Goal: Information Seeking & Learning: Check status

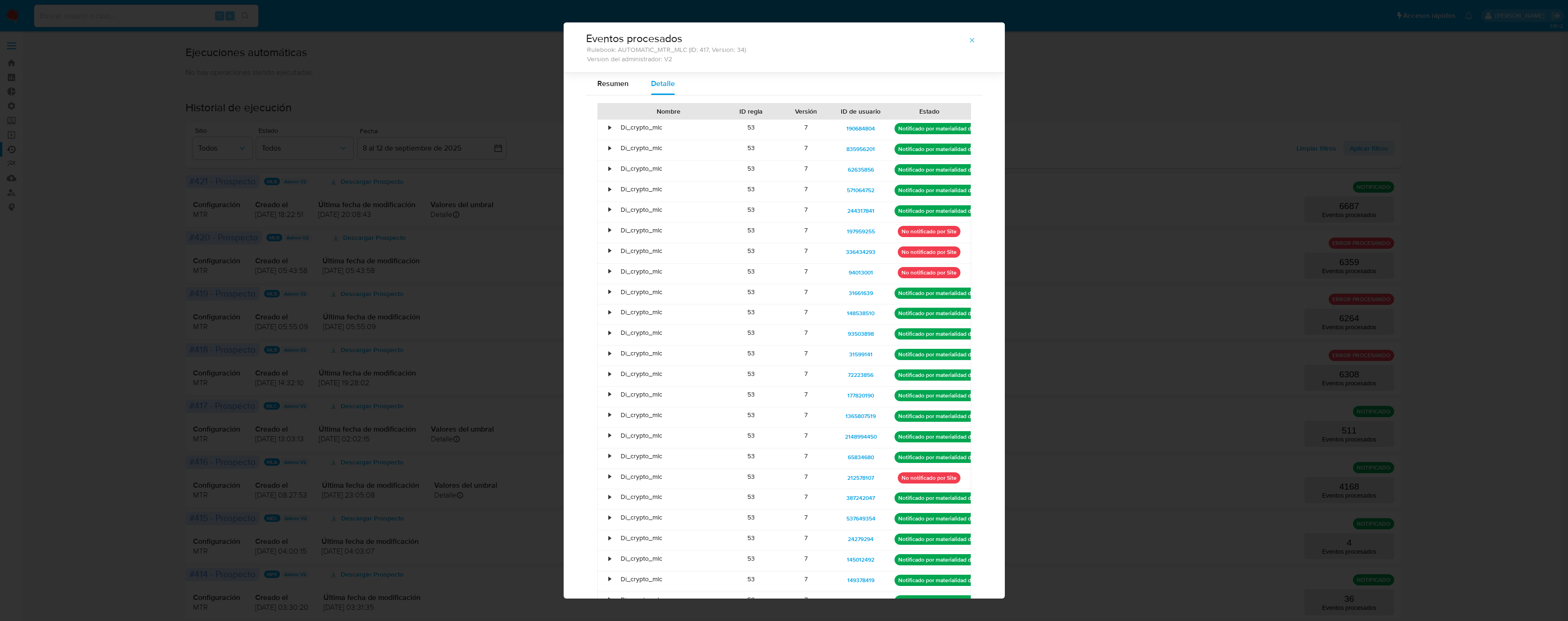
select select "100"
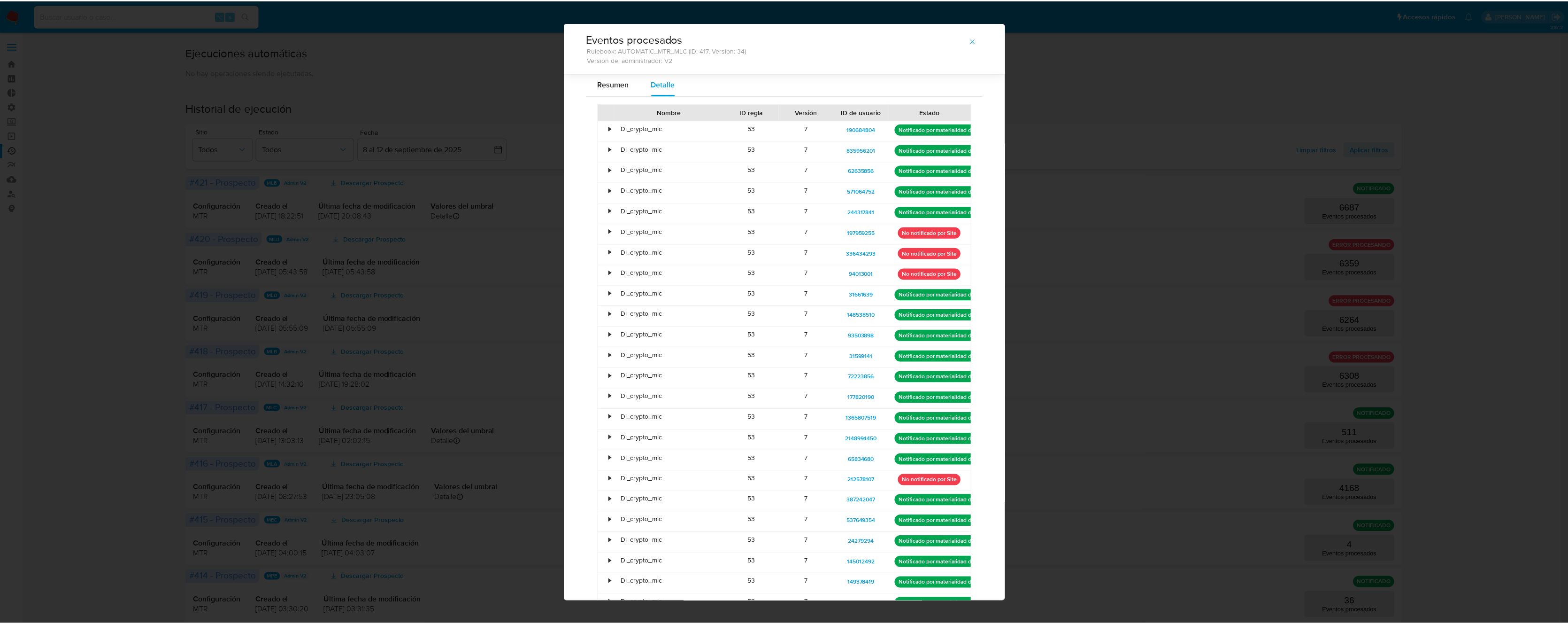
scroll to position [449, 0]
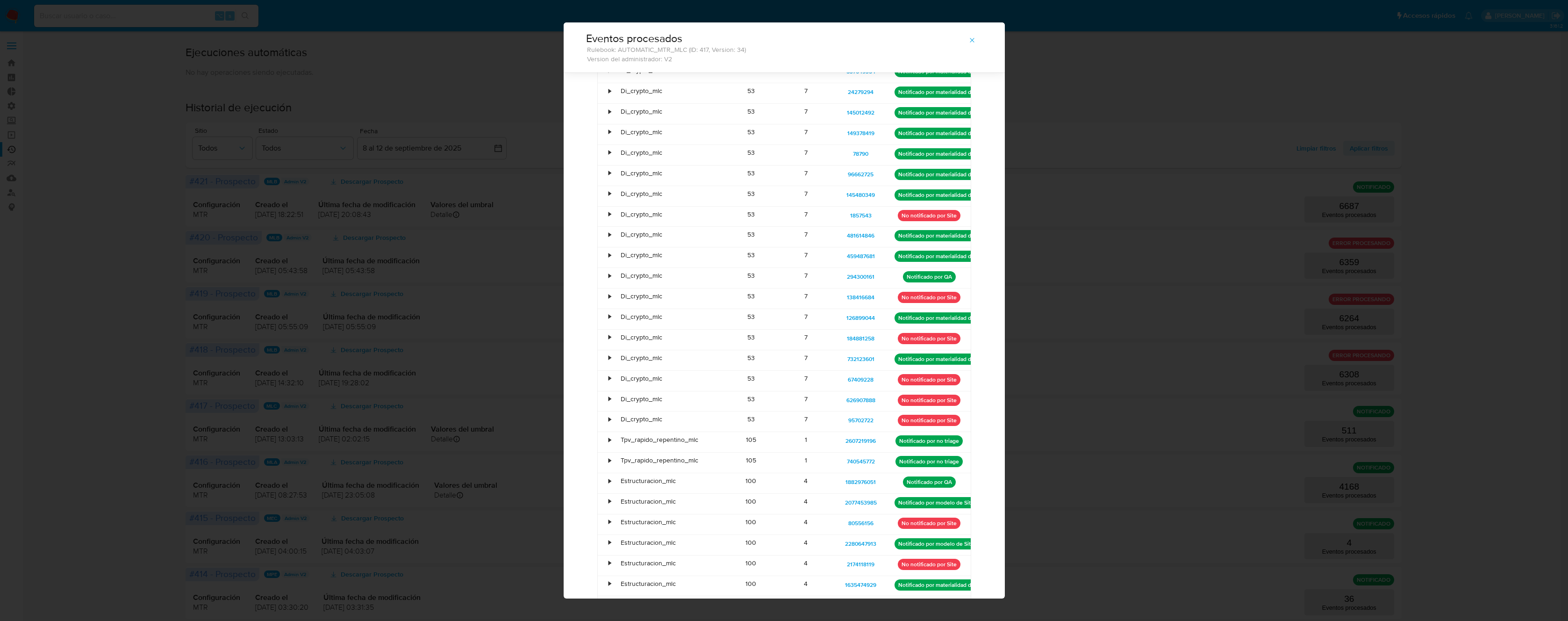
click at [453, 234] on div "Eventos procesados Rulebook: AUTOMATIC_MTR_MLC (ID: 417, Version: 34) Version d…" at bounding box center [784, 310] width 1568 height 621
click at [968, 39] on icon "button" at bounding box center [972, 40] width 7 height 7
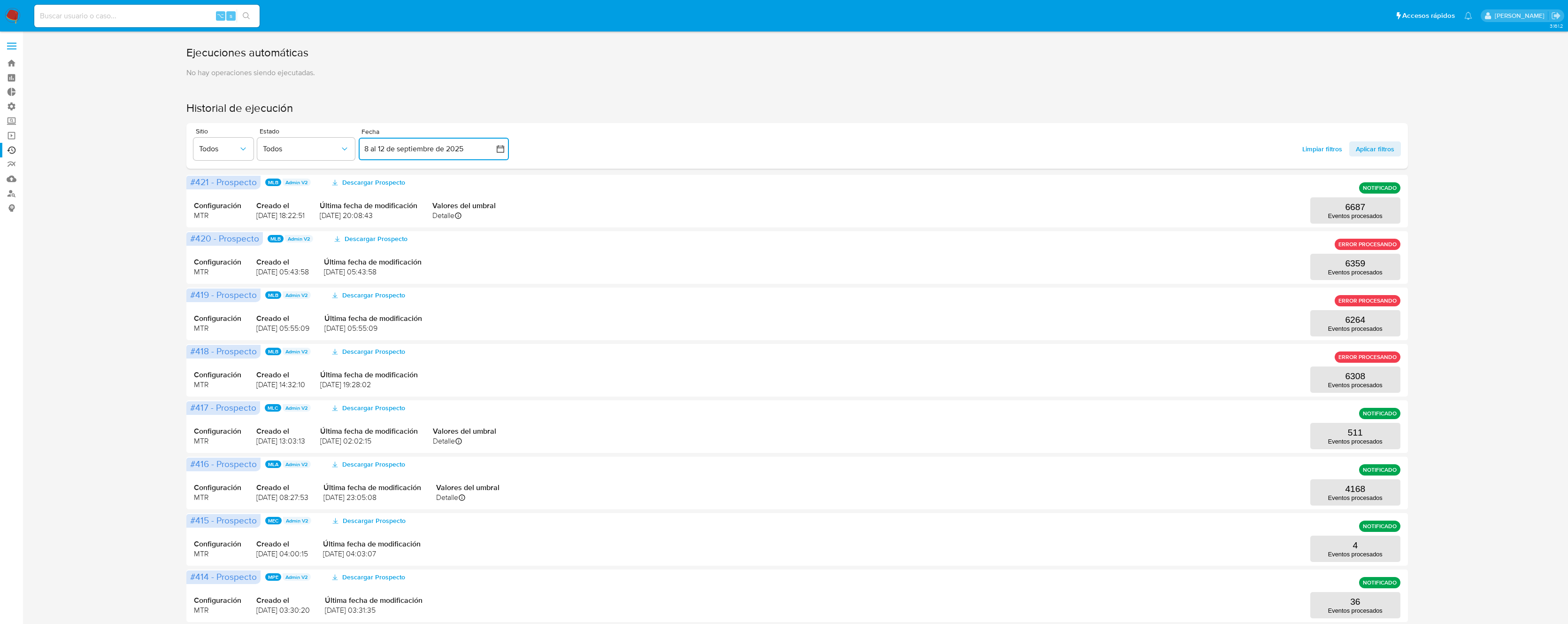
click at [436, 148] on button "8 al 12 de septiembre de 2025" at bounding box center [434, 149] width 150 height 23
click at [500, 147] on icon "button" at bounding box center [500, 149] width 9 height 9
click at [374, 183] on icon "Mes anterior" at bounding box center [375, 182] width 11 height 11
click at [451, 237] on button "8" at bounding box center [453, 236] width 15 height 15
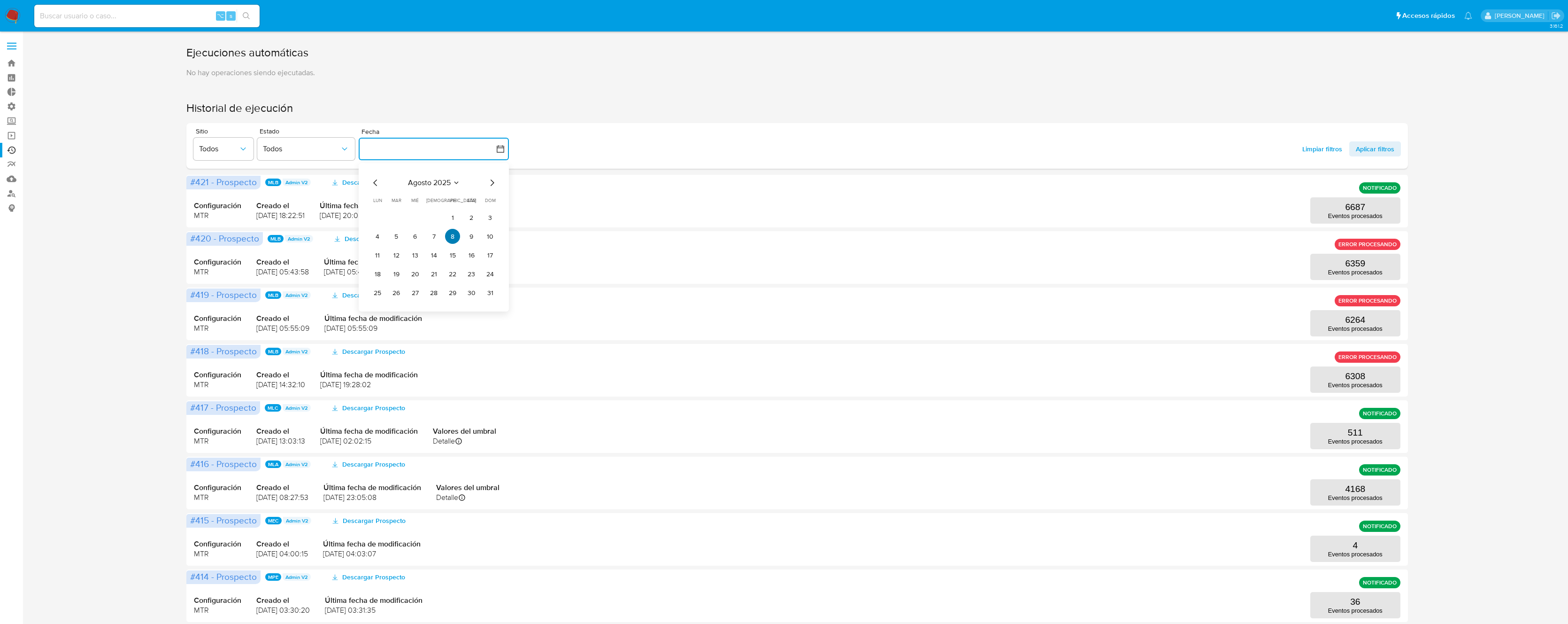
click at [451, 237] on button "8" at bounding box center [453, 236] width 15 height 15
click at [237, 149] on span "Todos" at bounding box center [219, 149] width 39 height 9
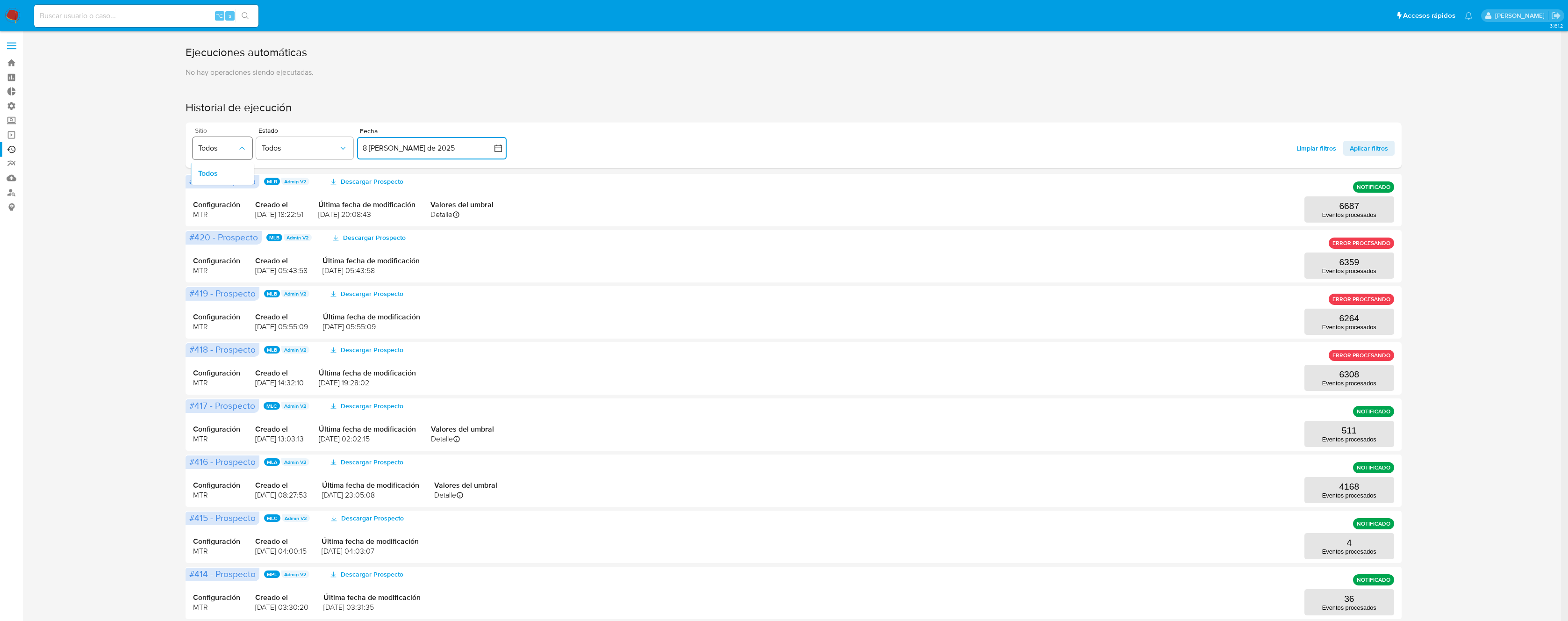
click at [236, 148] on span "Todos" at bounding box center [218, 148] width 39 height 9
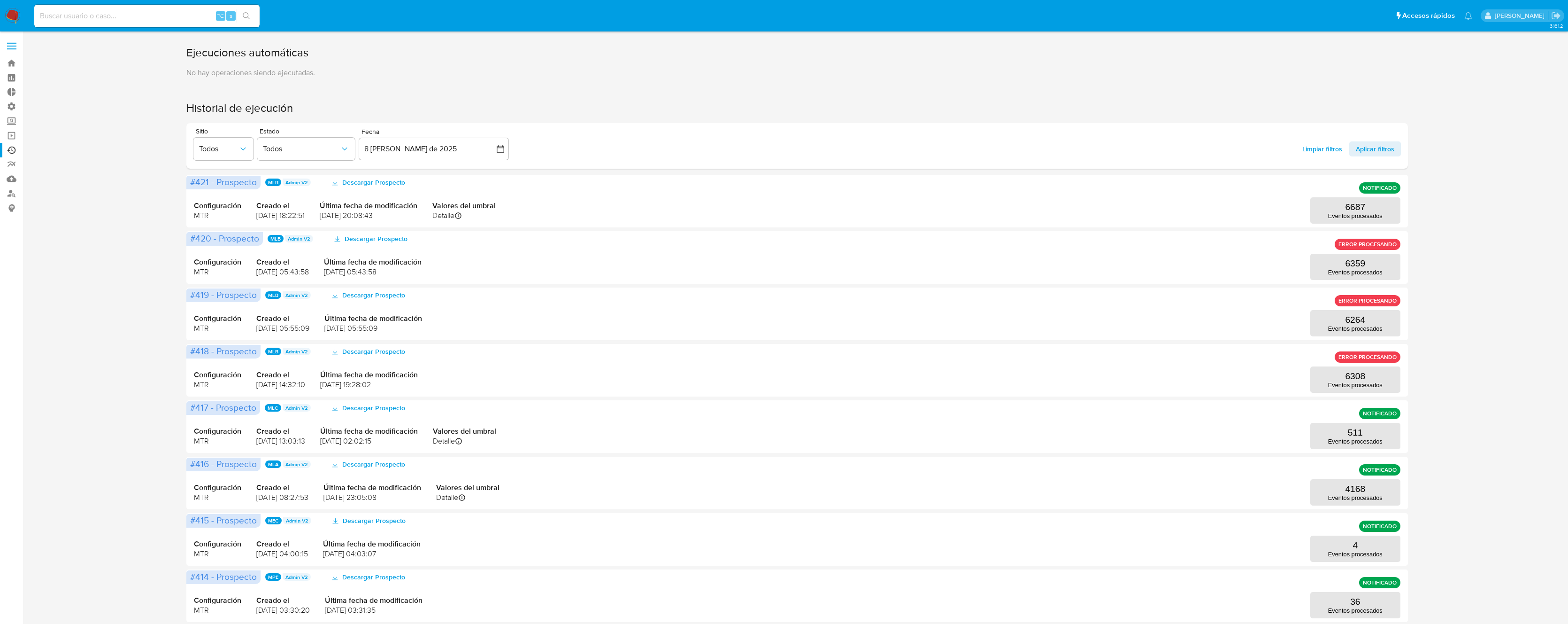
click at [1386, 131] on div "Limpiar filtros Aplicar filtros" at bounding box center [1348, 146] width 105 height 36
click at [18, 48] on label at bounding box center [12, 46] width 23 height 20
click at [0, 0] on input "checkbox" at bounding box center [0, 0] width 0 height 0
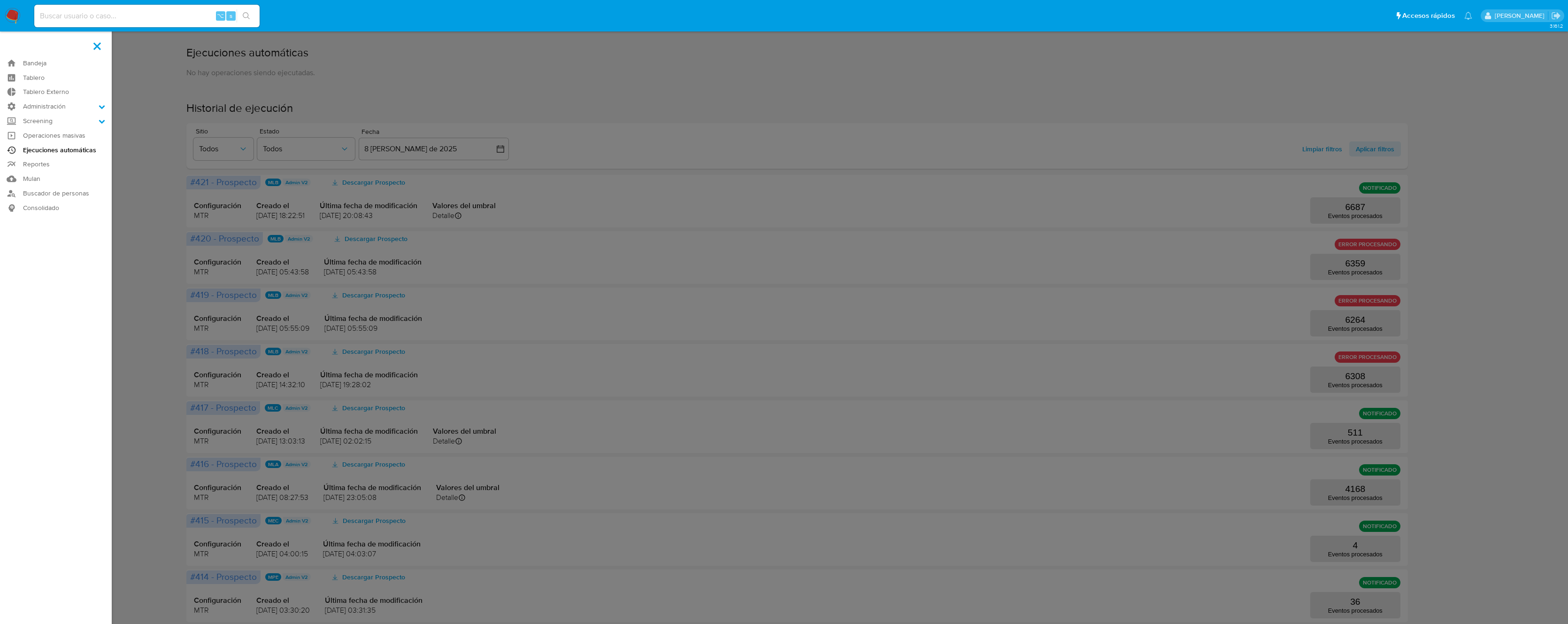
click at [55, 150] on link "Ejecuciones automáticas" at bounding box center [56, 150] width 112 height 15
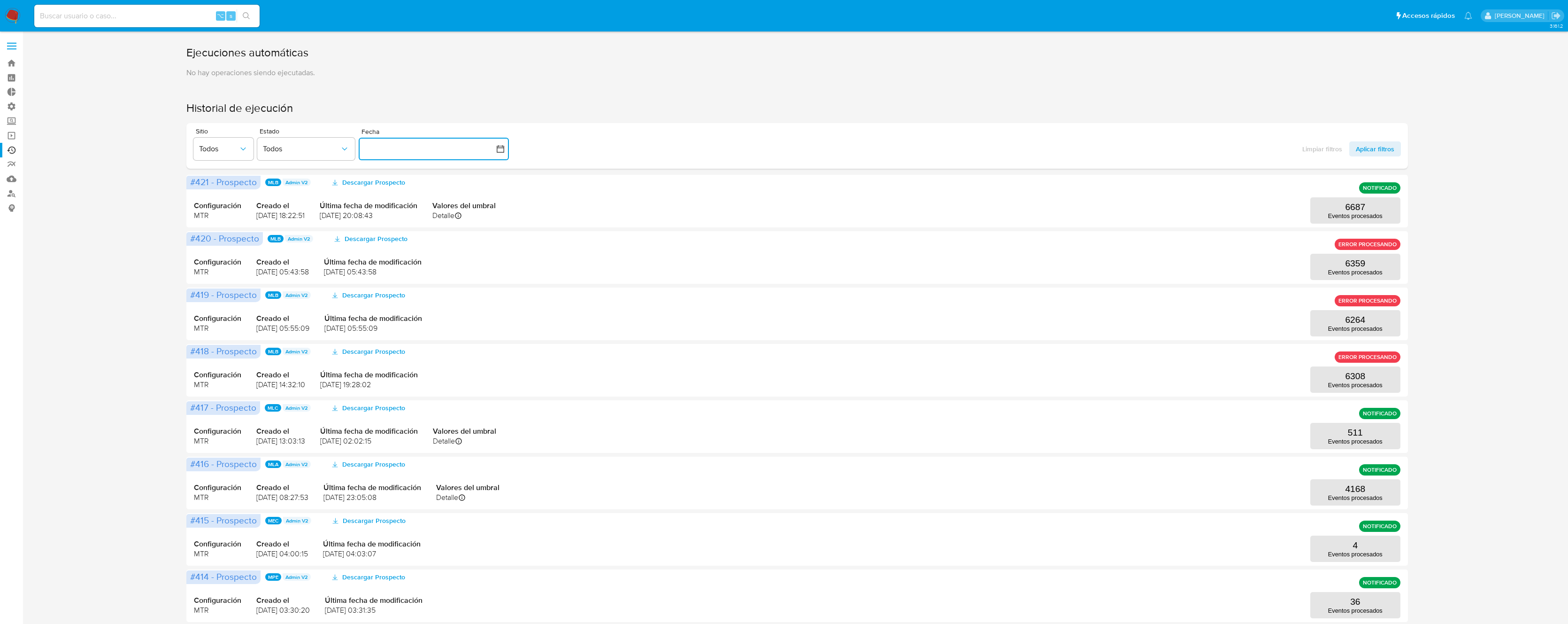
click at [396, 144] on button "button" at bounding box center [434, 149] width 150 height 23
click at [369, 183] on div "octubre 2025 octubre 2025 lun lunes mar martes mié miércoles jue jueves vie vie…" at bounding box center [434, 237] width 150 height 149
click at [371, 183] on icon "Mes anterior" at bounding box center [375, 182] width 11 height 11
click at [377, 184] on icon "Mes anterior" at bounding box center [375, 182] width 11 height 11
click at [460, 236] on tr "4 5 6 7 8 9 10" at bounding box center [434, 236] width 128 height 15
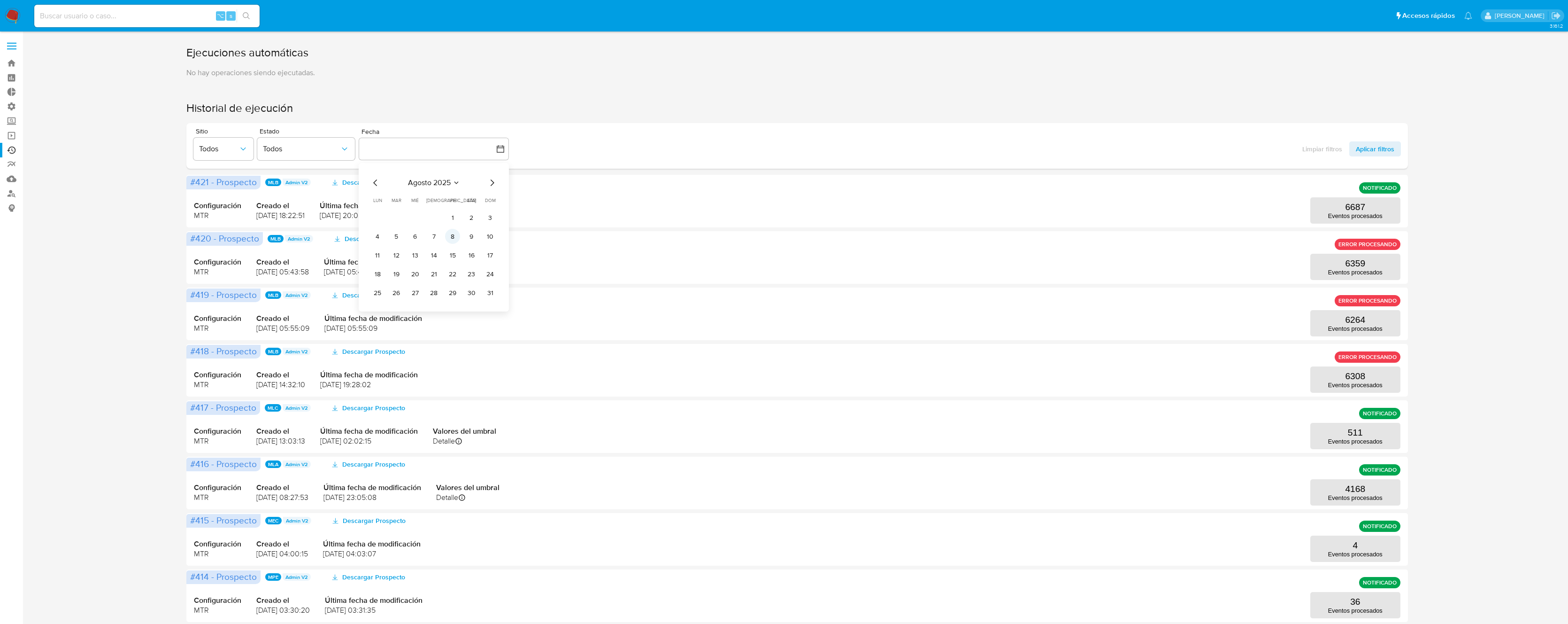
click at [456, 237] on button "8" at bounding box center [453, 236] width 15 height 15
click at [1386, 149] on span "Aplicar filtros" at bounding box center [1375, 149] width 39 height 15
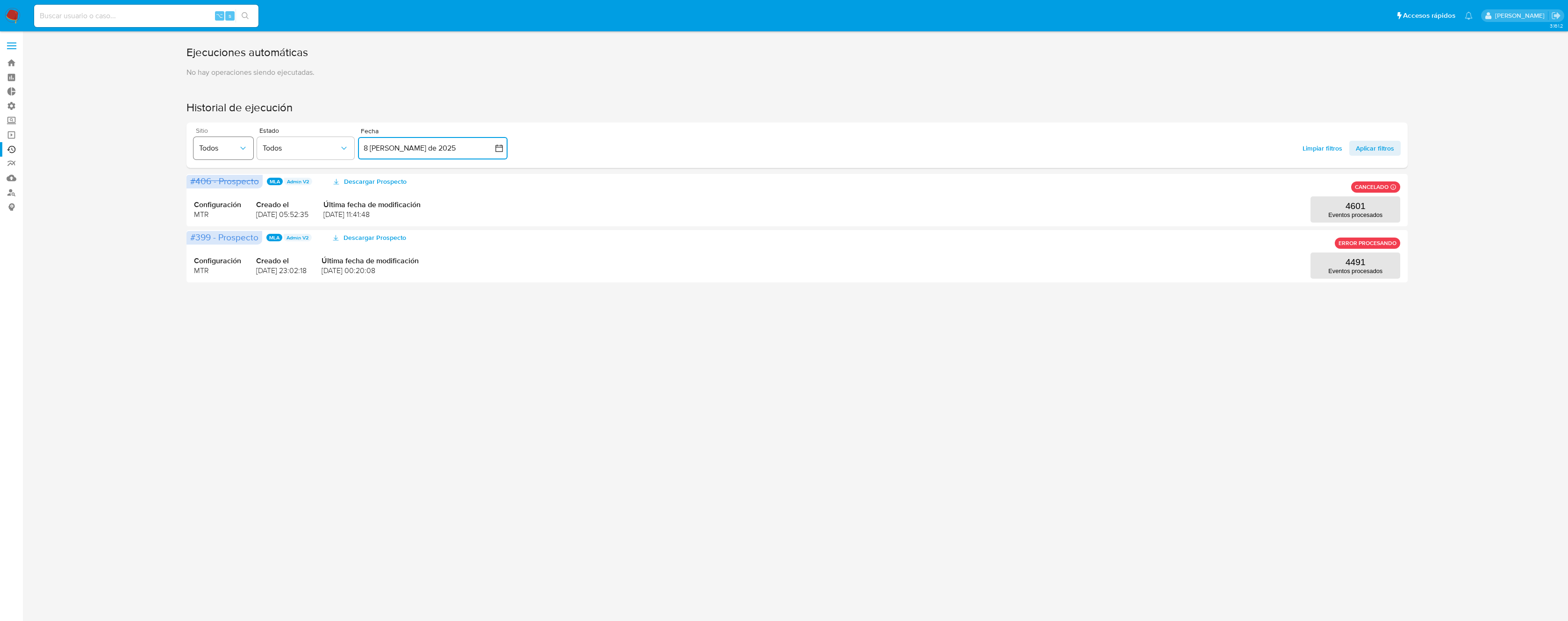
click at [225, 150] on span "Todos" at bounding box center [219, 148] width 39 height 9
click at [310, 145] on span "Todos" at bounding box center [301, 148] width 77 height 9
click at [435, 154] on button "8 [PERSON_NAME] de 2025" at bounding box center [433, 148] width 150 height 23
click at [434, 237] on button "7" at bounding box center [433, 235] width 15 height 15
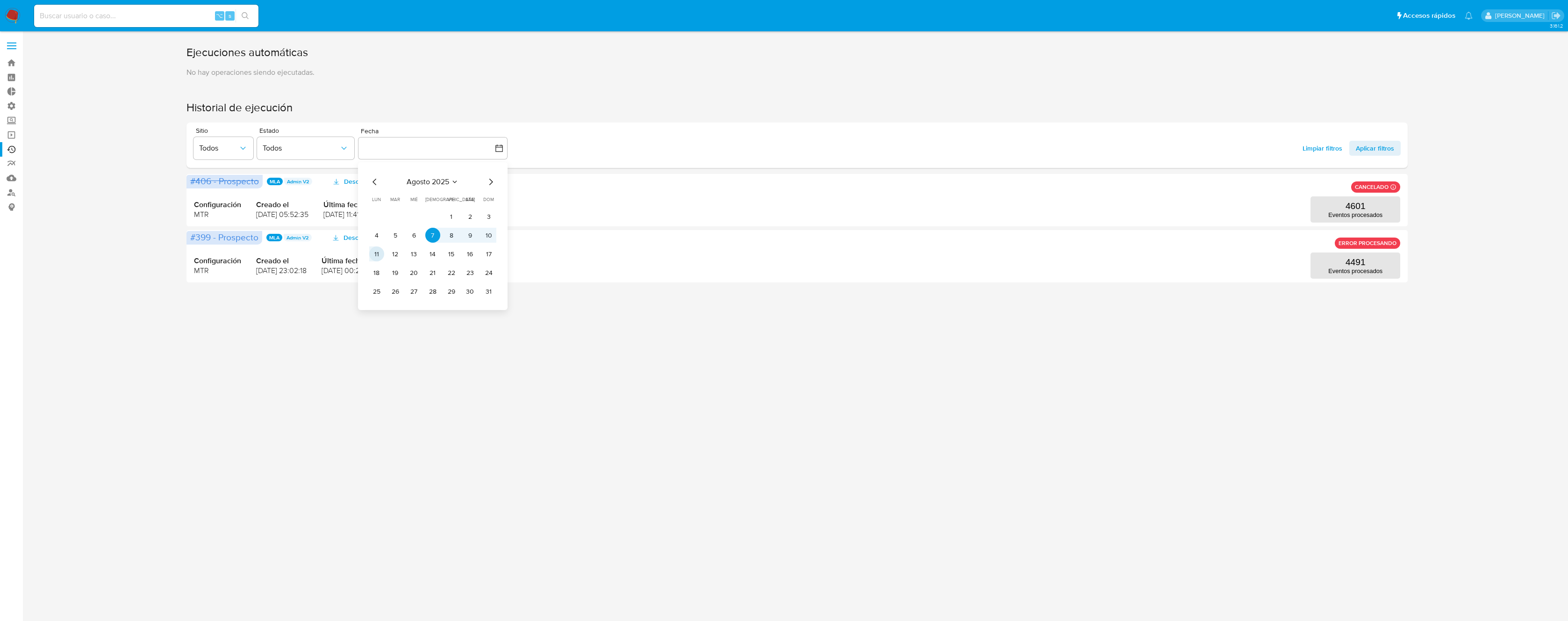
click at [376, 253] on button "11" at bounding box center [377, 254] width 15 height 15
click at [1368, 149] on span "Aplicar filtros" at bounding box center [1374, 148] width 38 height 15
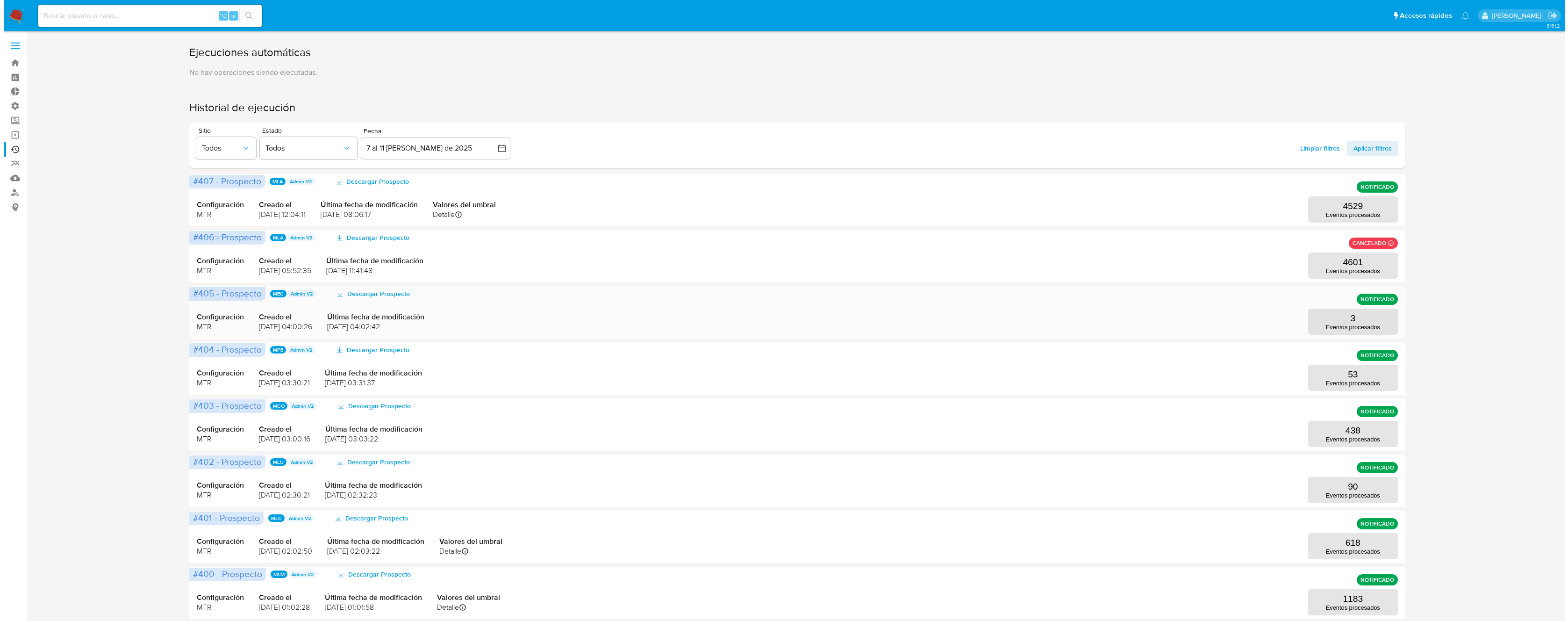
scroll to position [150, 0]
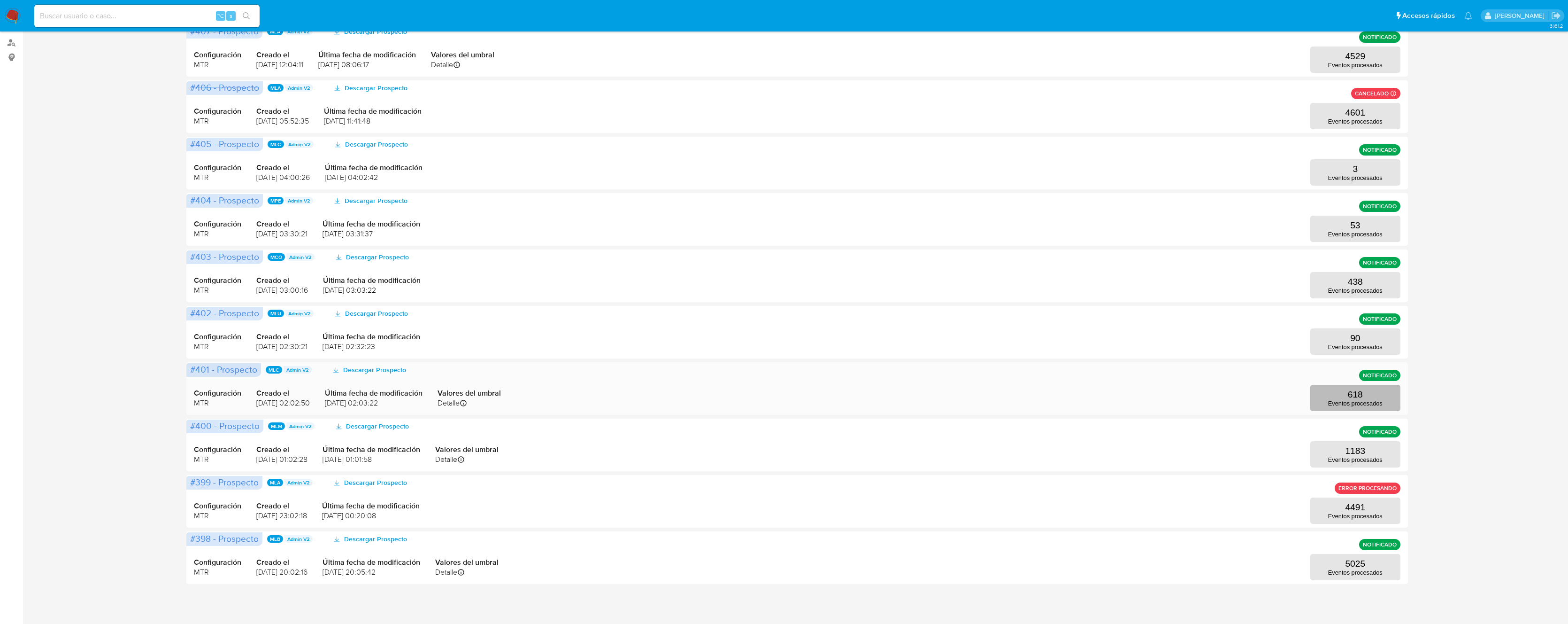
click at [1370, 399] on button "618 Eventos procesados" at bounding box center [1355, 398] width 90 height 26
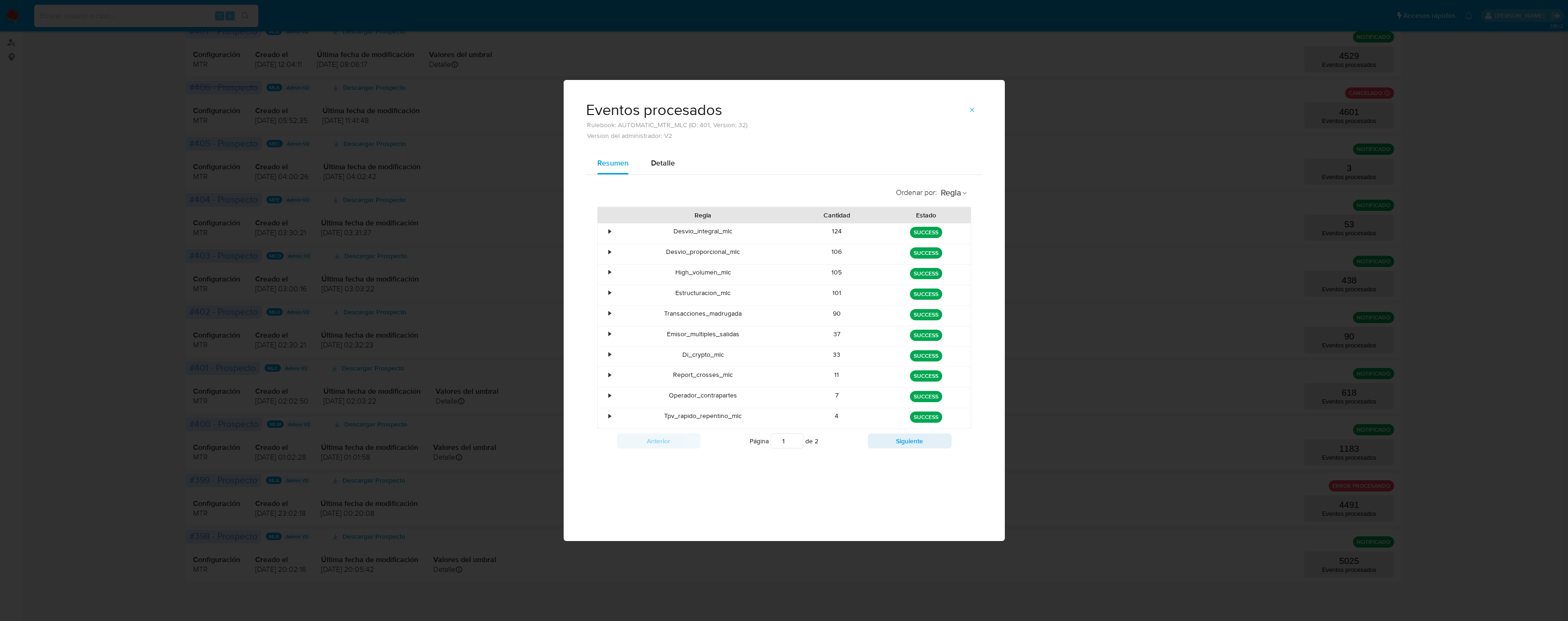
click at [609, 415] on div "•" at bounding box center [610, 416] width 2 height 9
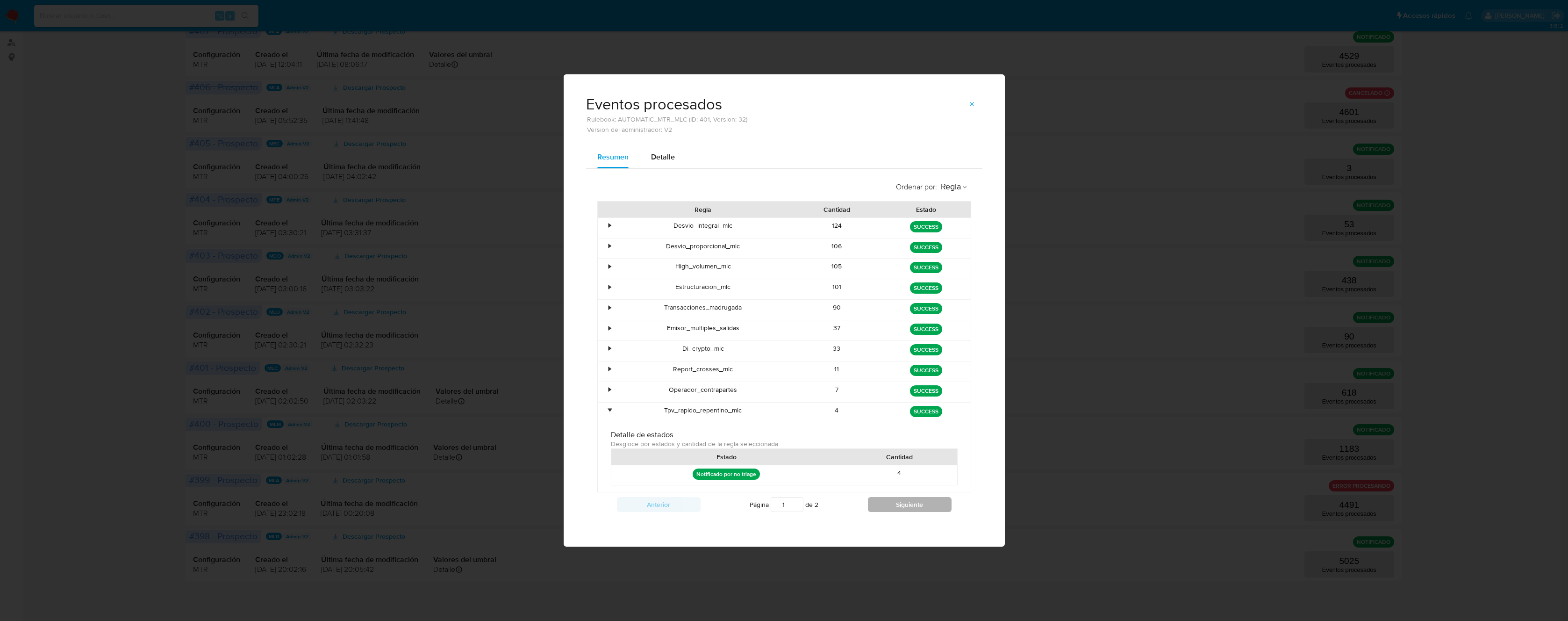
click at [903, 503] on button "Siguiente" at bounding box center [909, 504] width 83 height 15
type input "2"
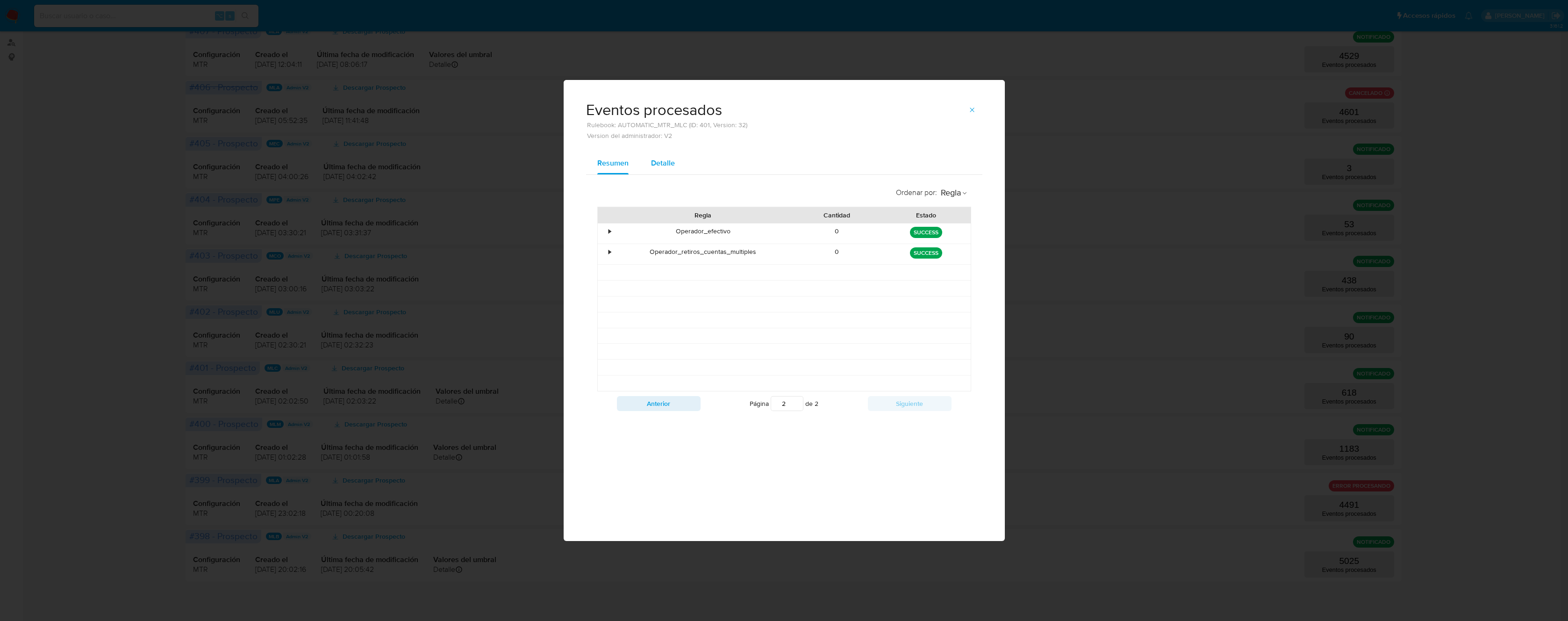
click at [646, 158] on button "Detalle" at bounding box center [663, 163] width 46 height 23
select select "10"
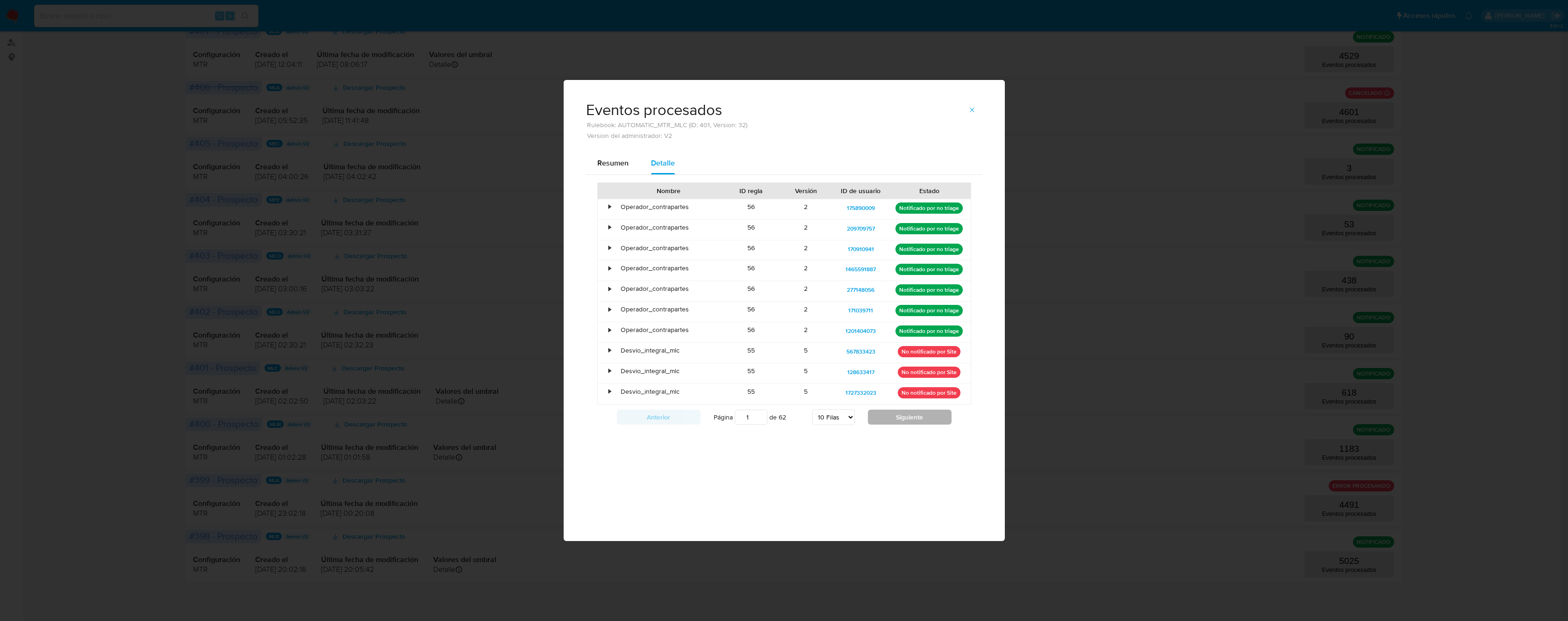
click at [908, 418] on button "Siguiente" at bounding box center [909, 417] width 83 height 15
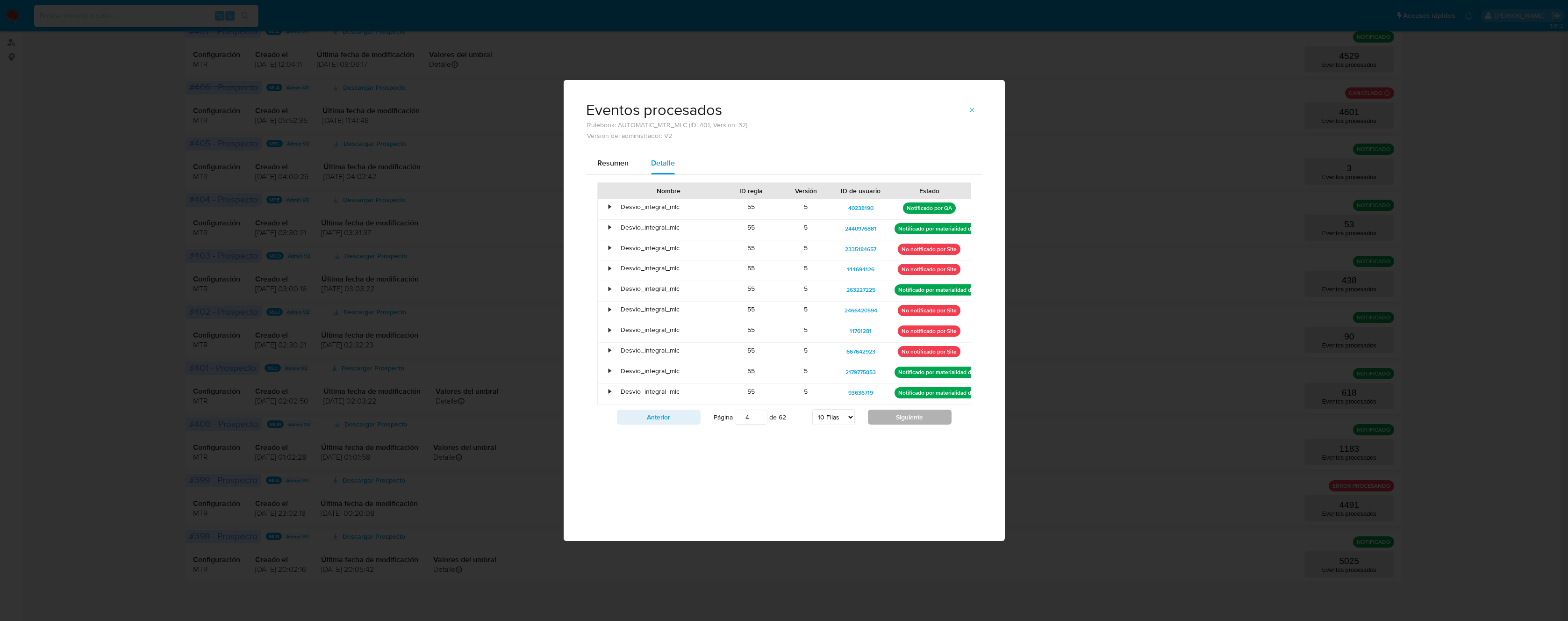
click at [908, 418] on button "Siguiente" at bounding box center [909, 417] width 83 height 15
type input "6"
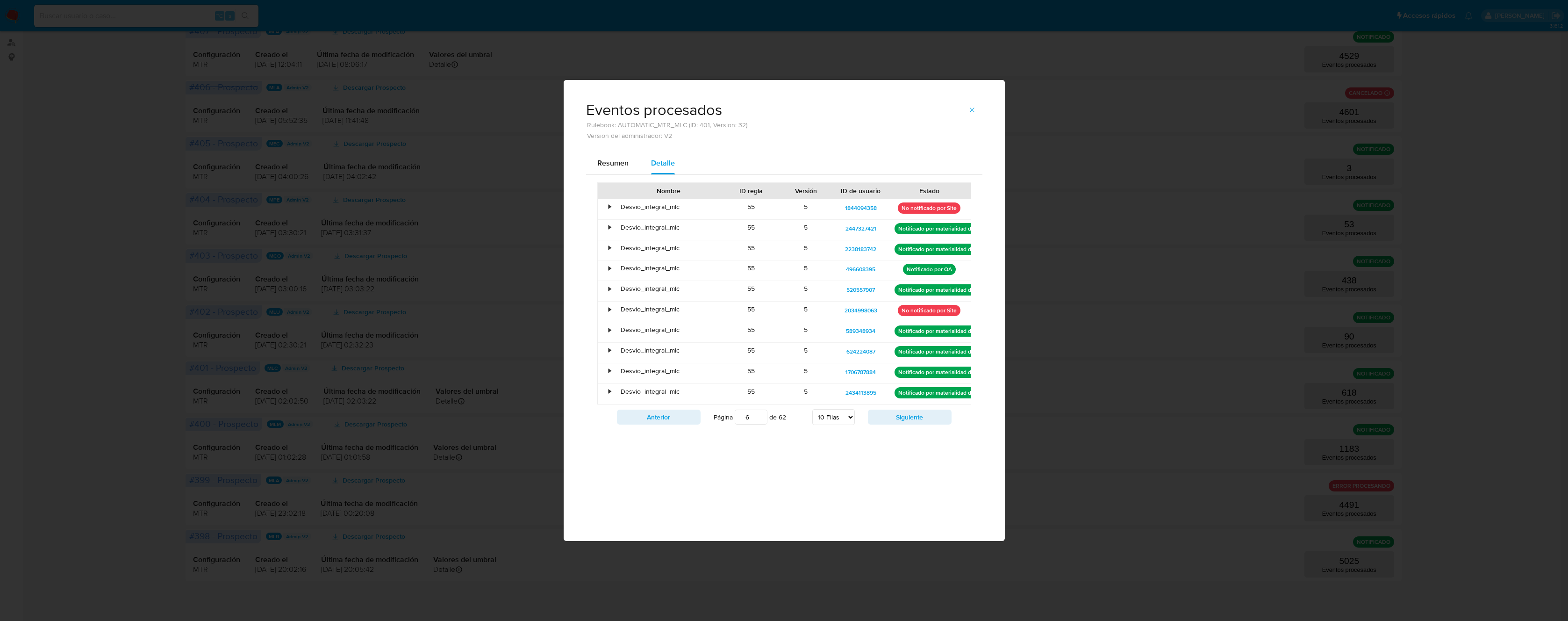
click at [836, 416] on select "5 Filas 10 Filas 20 Filas 25 Filas 50 Filas 100 Filas" at bounding box center [833, 417] width 43 height 16
select select "100"
click at [812, 409] on select "5 Filas 10 Filas 20 Filas 25 Filas 50 Filas 100 Filas" at bounding box center [833, 417] width 43 height 16
type input "1"
select select "100"
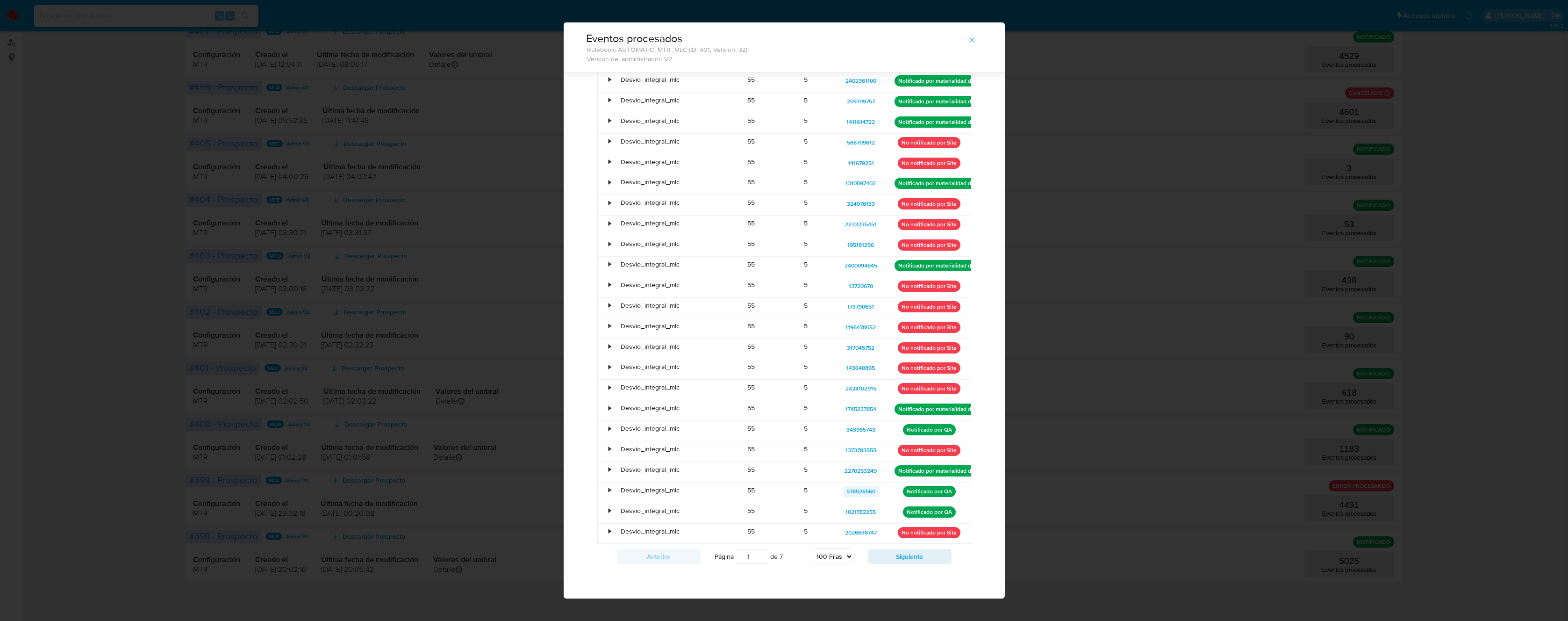
scroll to position [1628, 0]
click at [901, 552] on button "Siguiente" at bounding box center [909, 556] width 83 height 15
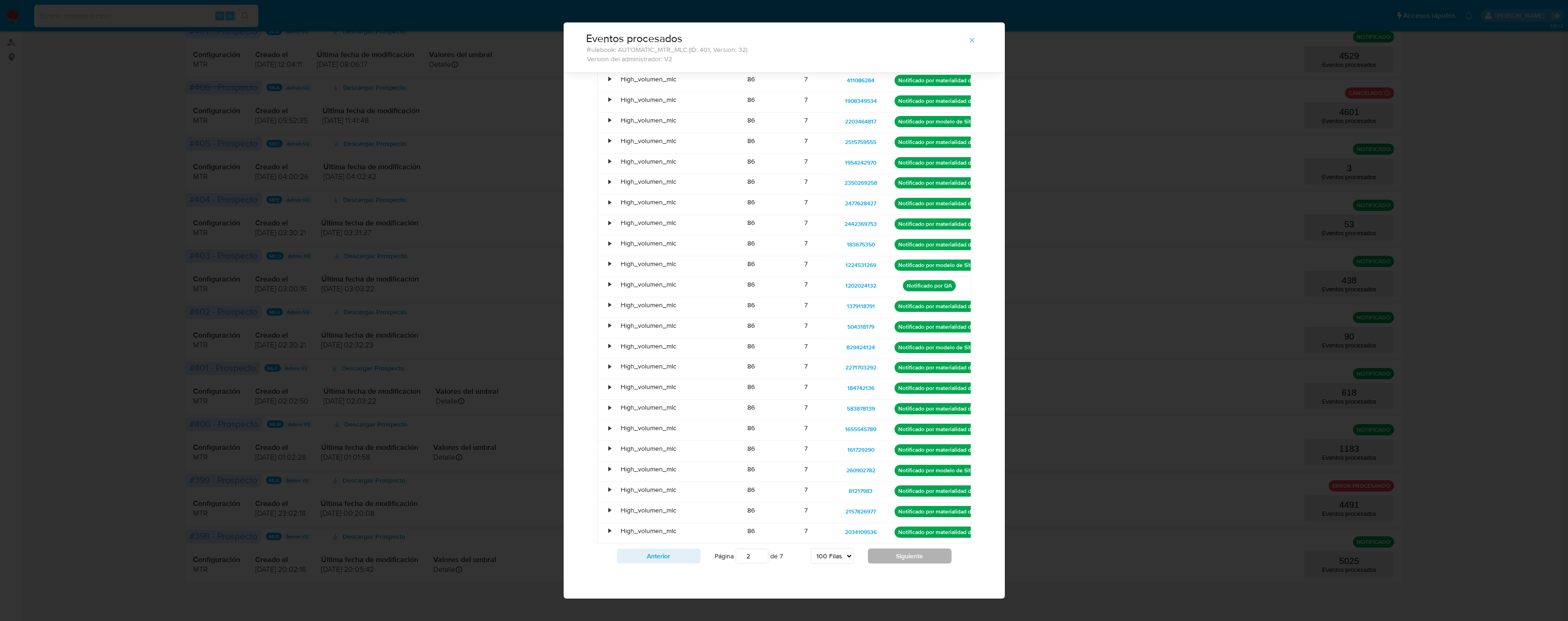
click at [913, 561] on button "Siguiente" at bounding box center [909, 556] width 83 height 15
type input "3"
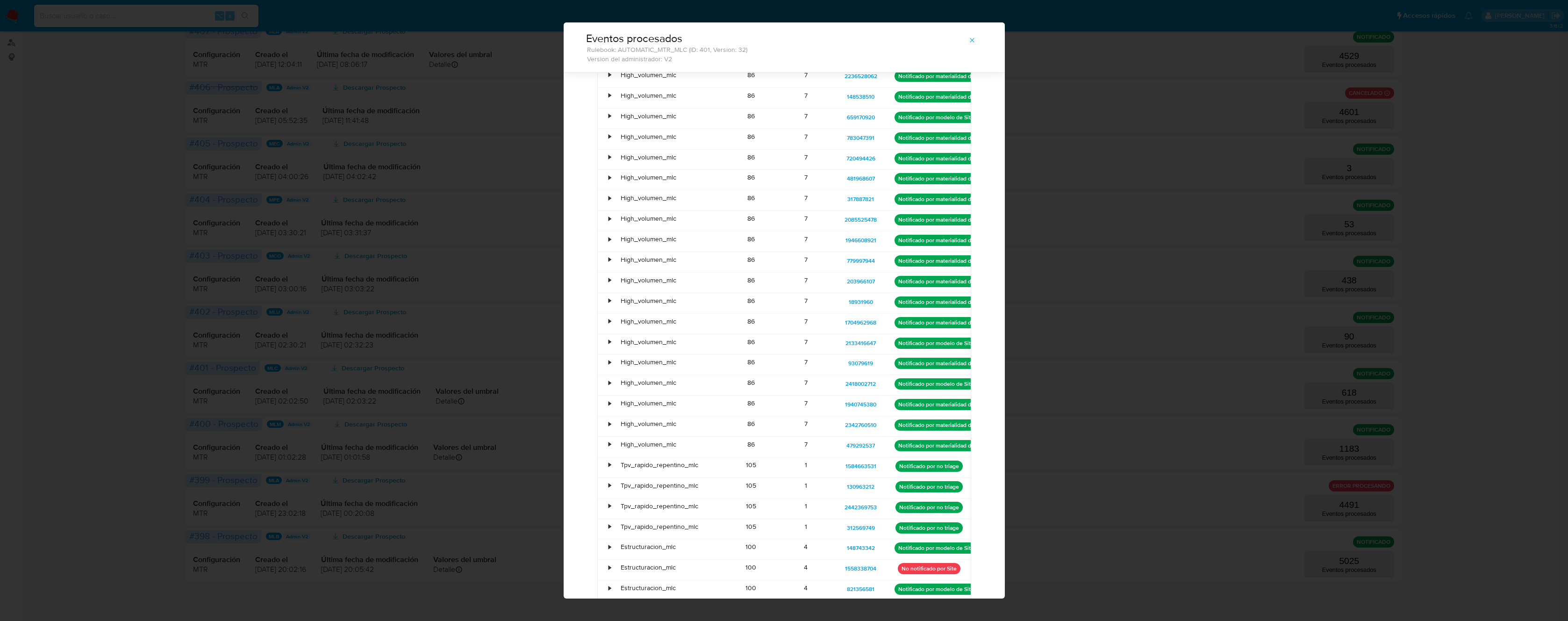
scroll to position [1261, 0]
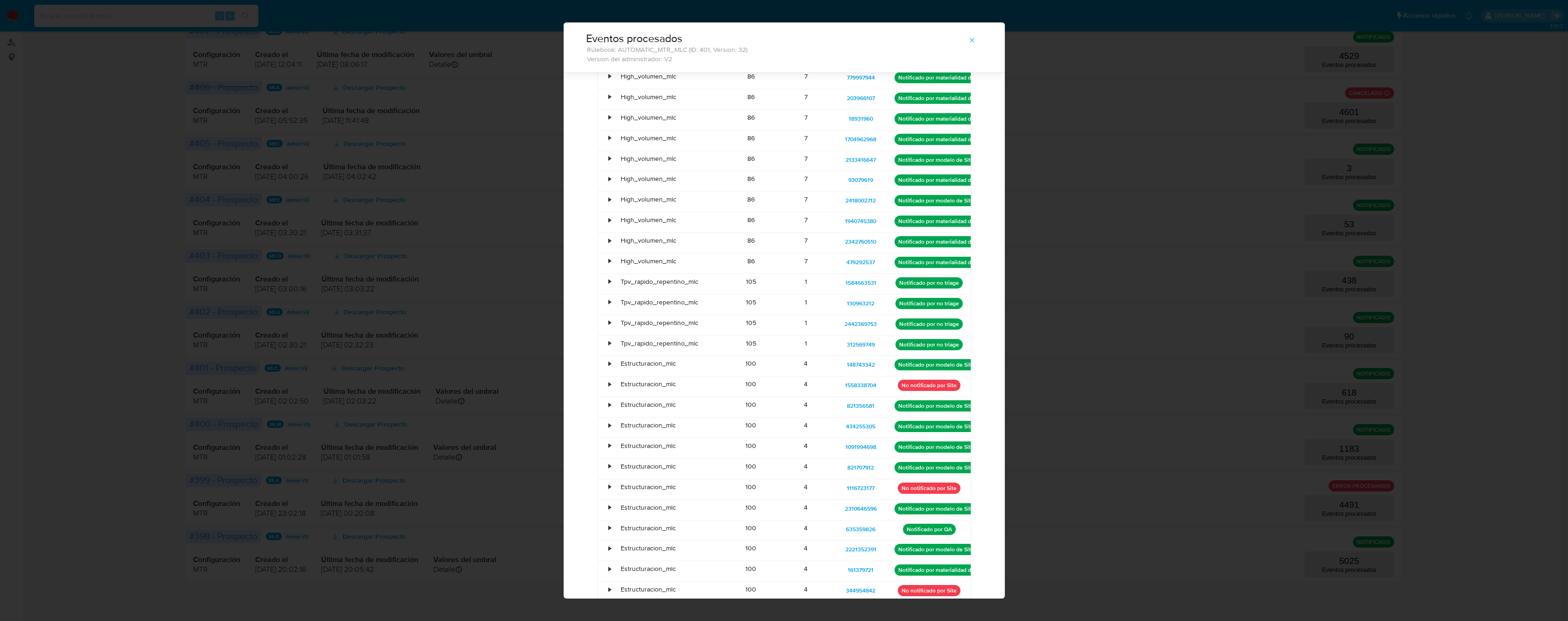
drag, startPoint x: 880, startPoint y: 281, endPoint x: 836, endPoint y: 282, distance: 44.0
click at [836, 282] on div "1584663531" at bounding box center [861, 284] width 55 height 20
drag, startPoint x: 881, startPoint y: 306, endPoint x: 833, endPoint y: 305, distance: 48.0
click at [833, 305] on div "130963212" at bounding box center [861, 304] width 55 height 20
click at [1134, 140] on div "Eventos procesados Rulebook: AUTOMATIC_MTR_MLC (ID: 401, Version: 32) Version d…" at bounding box center [784, 310] width 1568 height 621
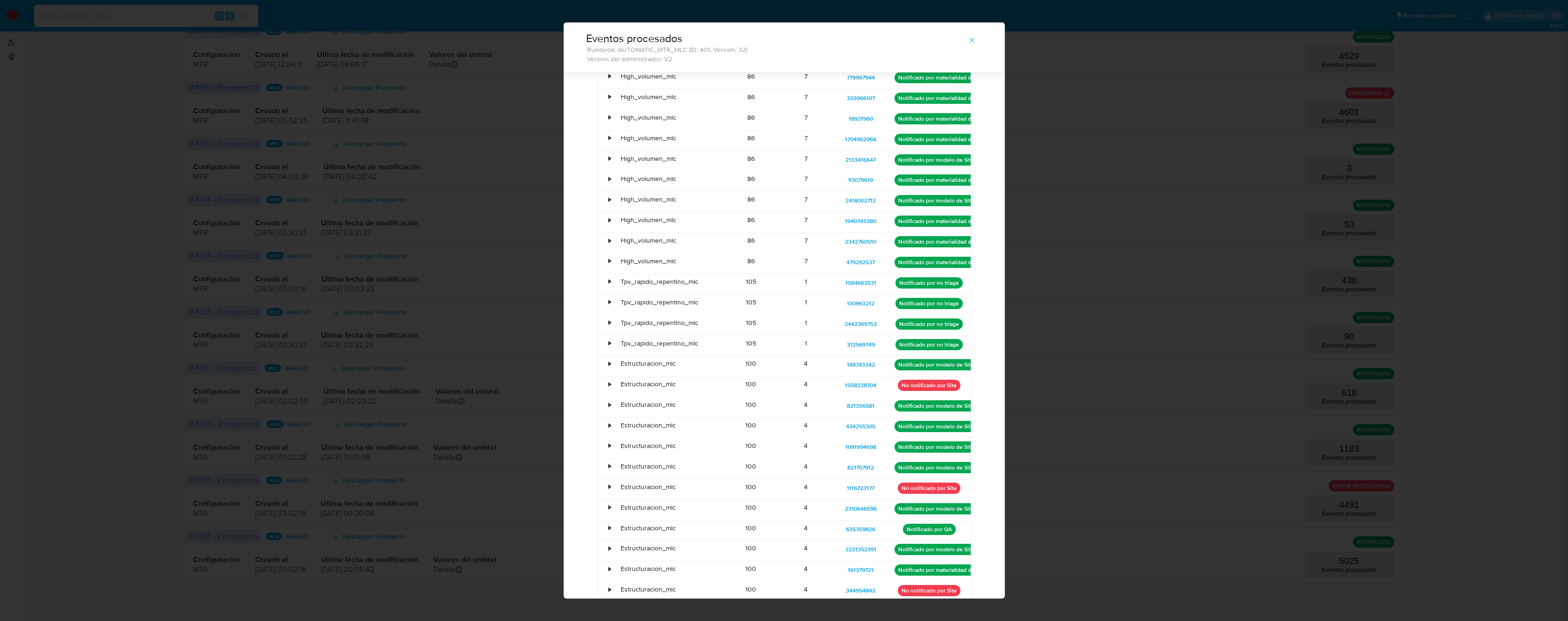
drag, startPoint x: 881, startPoint y: 322, endPoint x: 831, endPoint y: 324, distance: 50.0
click at [833, 324] on div "2442369753" at bounding box center [861, 325] width 55 height 20
drag, startPoint x: 880, startPoint y: 346, endPoint x: 842, endPoint y: 346, distance: 38.0
click at [842, 346] on div "312569749" at bounding box center [861, 345] width 55 height 20
